Goal: Task Accomplishment & Management: Use online tool/utility

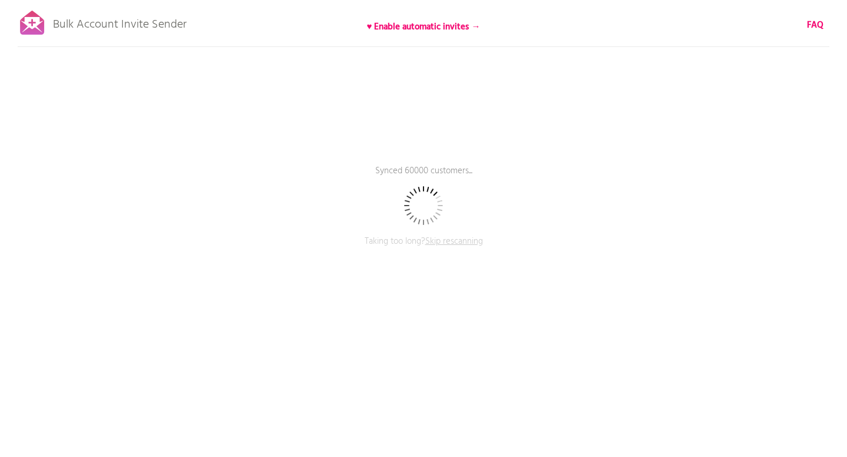
click at [450, 242] on span "Skip rescanning" at bounding box center [454, 242] width 58 height 14
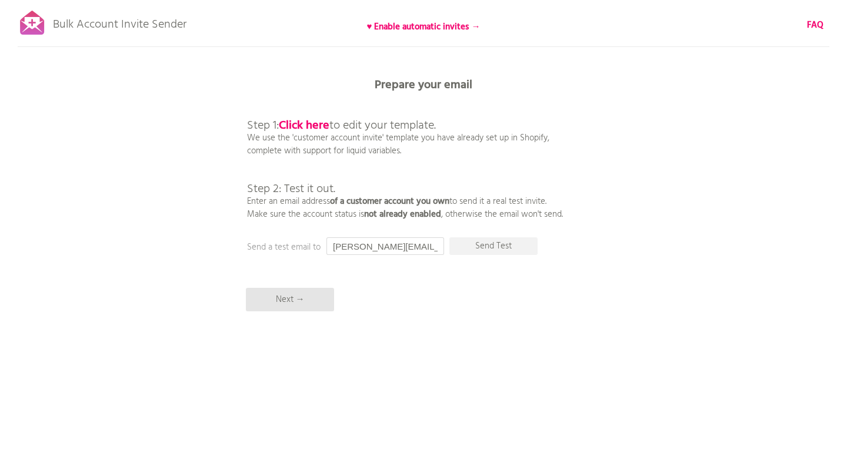
click at [385, 247] on input "[PERSON_NAME][EMAIL_ADDRESS][DOMAIN_NAME]" at bounding box center [385, 247] width 118 height 18
click at [361, 246] on input "mead" at bounding box center [385, 247] width 118 height 18
paste input "irei@anymindgroup.com"
paste input "text"
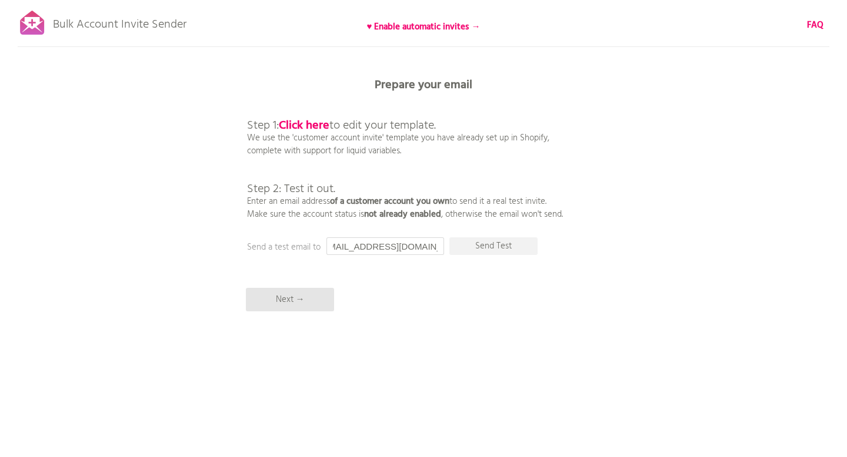
scroll to position [0, 0]
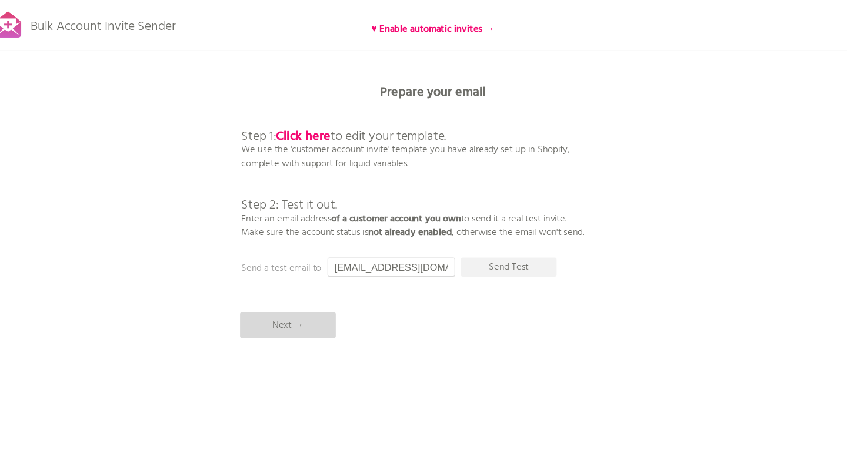
type input "irei@anymindgroup.com"
click at [304, 295] on p "Next →" at bounding box center [290, 300] width 88 height 24
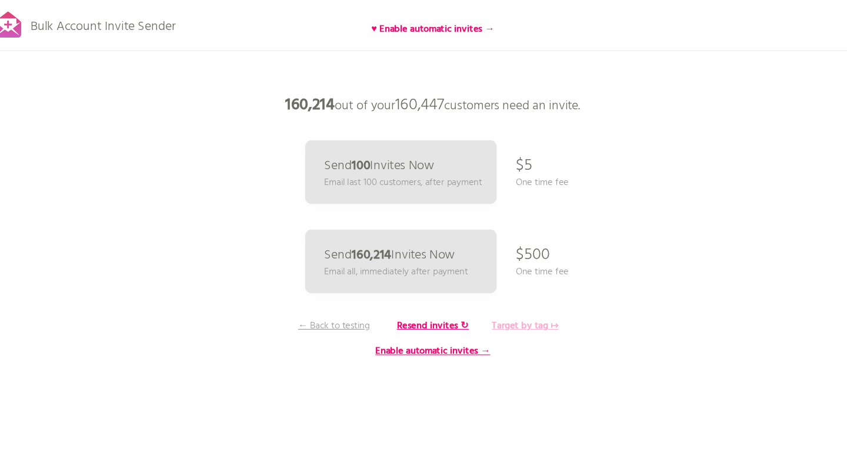
click at [517, 301] on b "Target by tag ↦" at bounding box center [509, 300] width 62 height 14
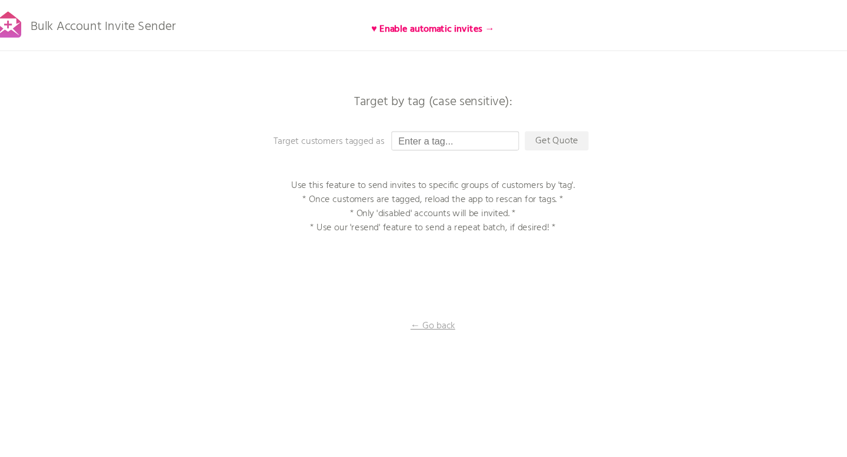
click at [450, 129] on input "text" at bounding box center [444, 130] width 118 height 18
type input "t"
type input "h"
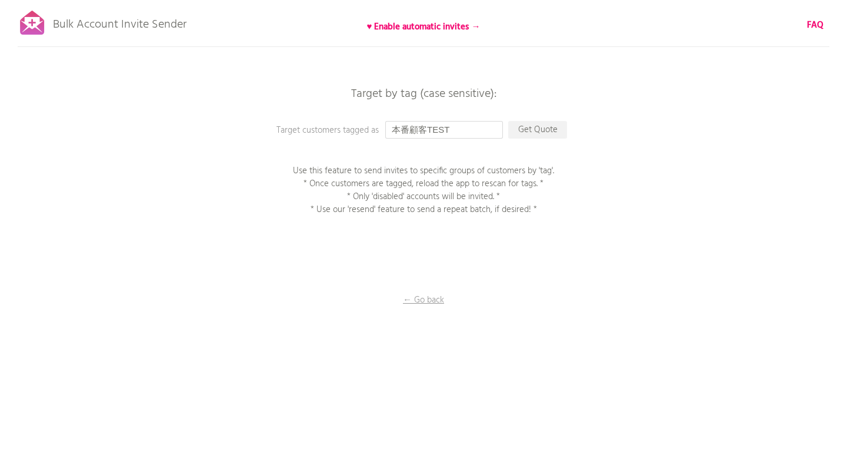
click at [421, 131] on input "本番顧客TEST" at bounding box center [444, 130] width 118 height 18
paste input "顧客"
type input "本番TEST顧客"
click at [540, 132] on p "Get Quote" at bounding box center [537, 130] width 59 height 18
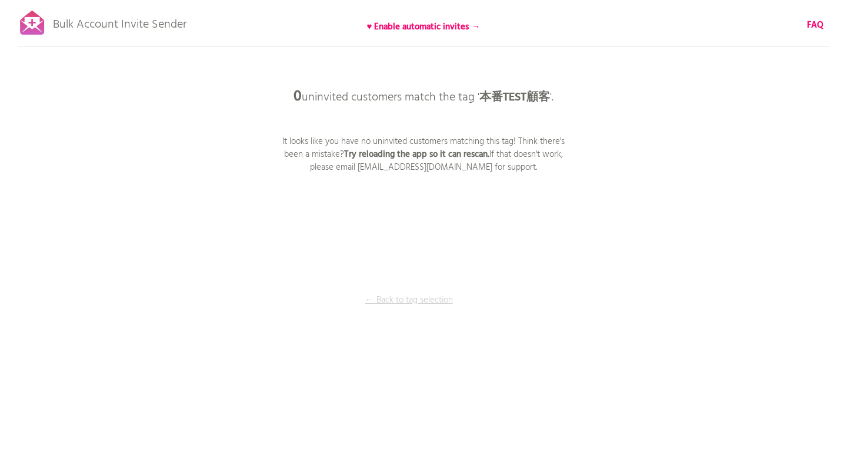
click at [412, 303] on p "← Back to tag selection" at bounding box center [409, 300] width 88 height 13
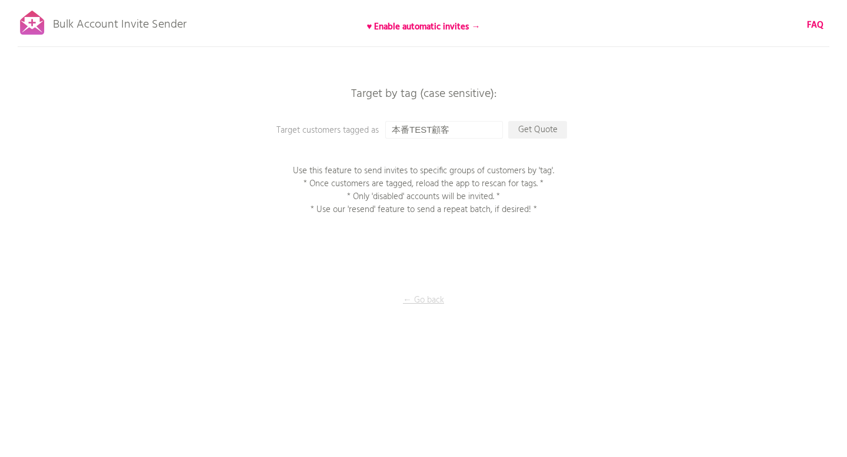
click at [436, 297] on p "← Go back" at bounding box center [424, 300] width 118 height 13
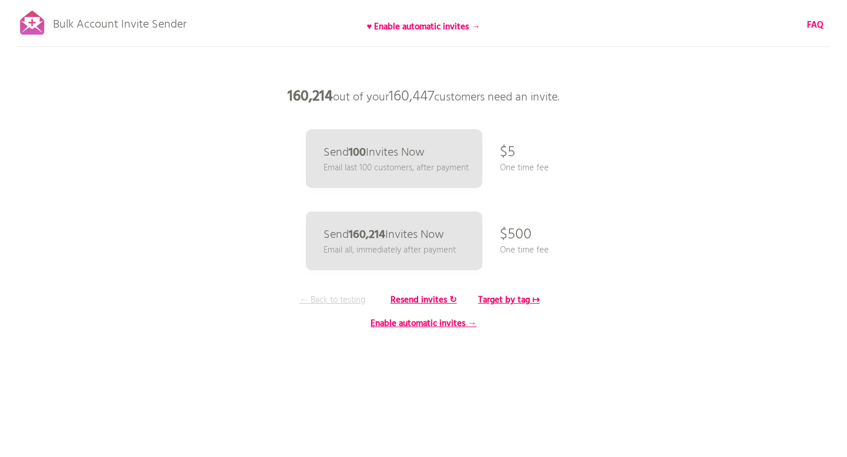
click at [351, 298] on p "← Back to testing" at bounding box center [332, 300] width 88 height 13
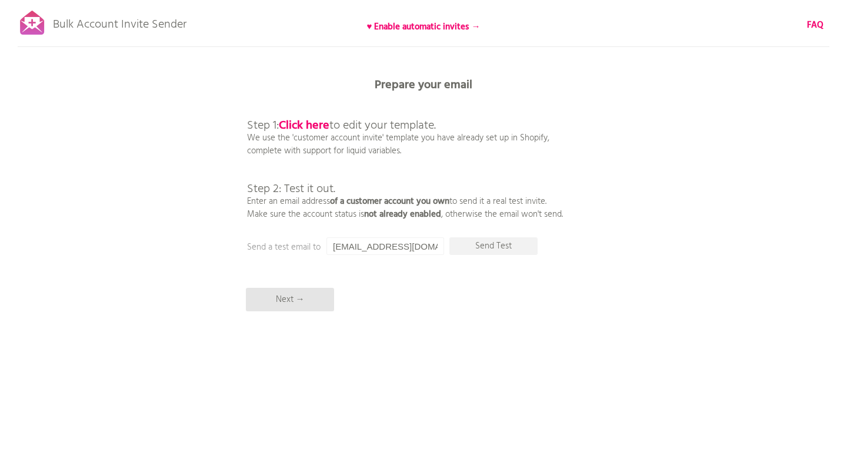
click at [112, 11] on p "Bulk Account Invite Sender" at bounding box center [119, 21] width 133 height 29
click at [98, 25] on p "Bulk Account Invite Sender" at bounding box center [119, 21] width 133 height 29
click at [29, 21] on div at bounding box center [32, 22] width 29 height 29
click at [396, 249] on input "irei@anymindgroup.com" at bounding box center [385, 247] width 118 height 18
click at [376, 91] on b "Prepare your email" at bounding box center [424, 85] width 98 height 19
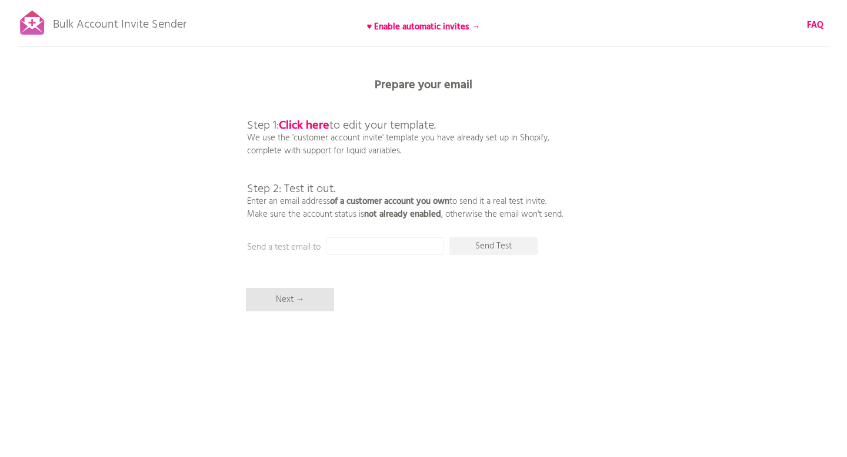
click at [35, 32] on div at bounding box center [32, 22] width 29 height 29
click at [302, 128] on b "Click here" at bounding box center [304, 125] width 51 height 19
click at [31, 28] on div at bounding box center [32, 22] width 29 height 29
click at [288, 293] on p "Next →" at bounding box center [290, 300] width 88 height 24
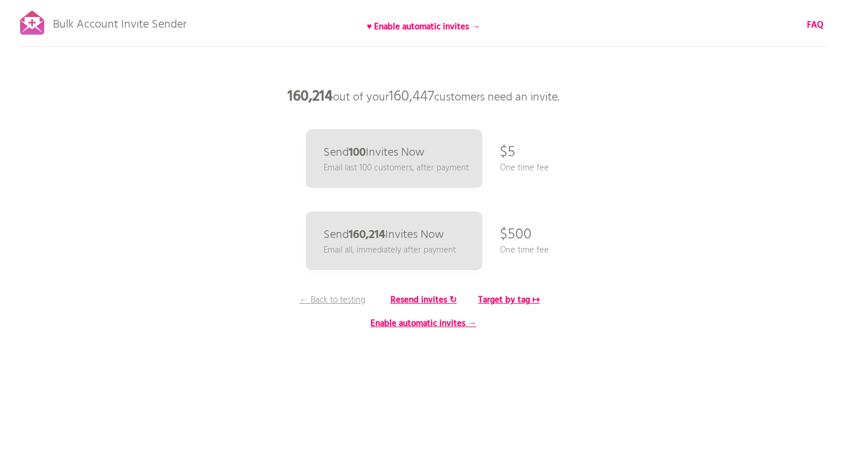
click at [390, 103] on span "160,447" at bounding box center [411, 97] width 45 height 24
click at [348, 292] on div "Bulk Account Invite Sender ♥ Enable automatic invites → FAQ Skipped syncing cus…" at bounding box center [423, 206] width 847 height 412
click at [346, 296] on p "← Back to testing" at bounding box center [332, 300] width 88 height 13
